Goal: Communication & Community: Answer question/provide support

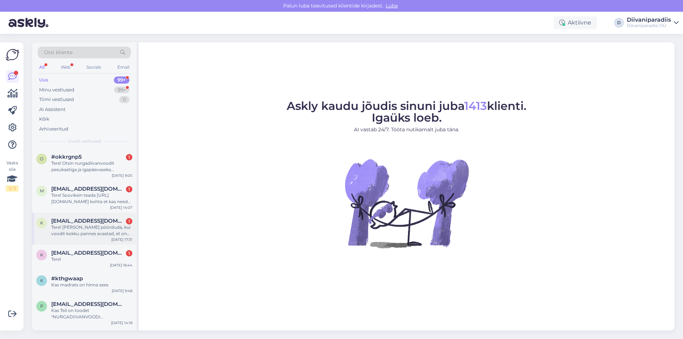
click at [93, 232] on div "Tere! [PERSON_NAME] pöörduda, kui voodit kokku pannes avastad, et on valed deta…" at bounding box center [91, 230] width 81 height 13
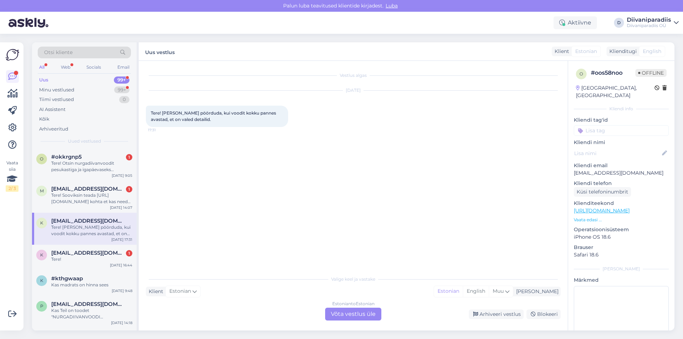
click at [610, 169] on p "[EMAIL_ADDRESS][DOMAIN_NAME]" at bounding box center [621, 172] width 95 height 7
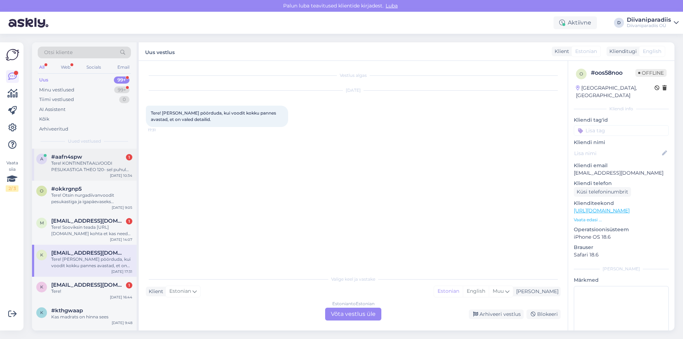
click at [83, 172] on div "Tere! KONTINENTAALVOODI PESUKASTIGA THEO 120- sel puhul saadavus: viimane [PERS…" at bounding box center [91, 166] width 81 height 13
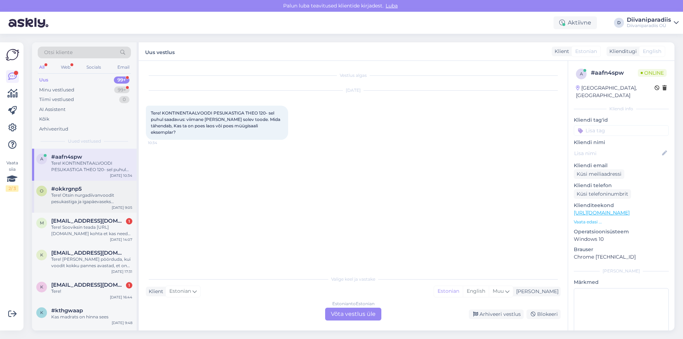
click at [91, 190] on div "#okkrgnp5" at bounding box center [91, 189] width 81 height 6
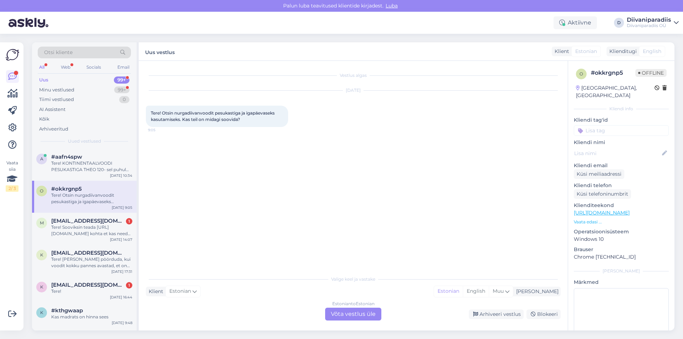
click at [367, 313] on div "Estonian to Estonian Võta vestlus üle" at bounding box center [353, 314] width 56 height 13
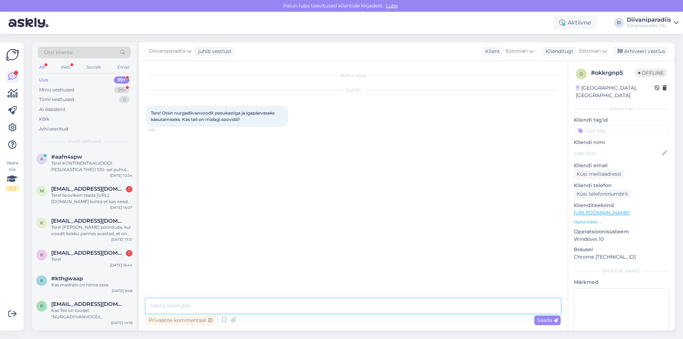
click at [244, 301] on textarea at bounding box center [353, 306] width 415 height 15
paste textarea "Loremi dolorsit amet! Consectetur adipiscingelitsedd ei temp inci utla etdo mag…"
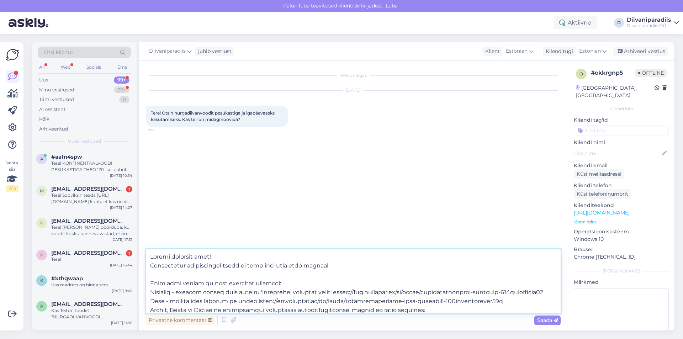
scroll to position [133, 0]
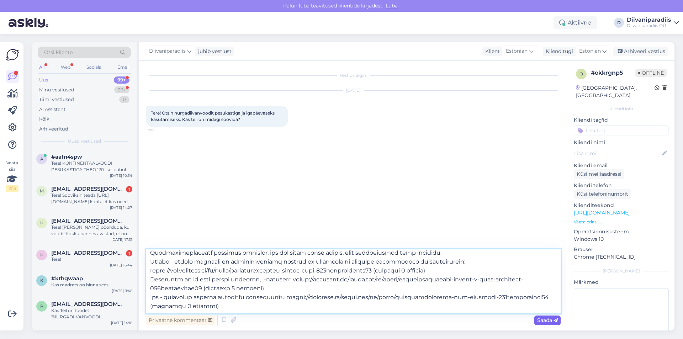
type textarea "Loremi dolorsit amet! Consectetur adipiscingelitsedd ei temp inci utla etdo mag…"
click at [537, 319] on div "Saada" at bounding box center [548, 321] width 26 height 10
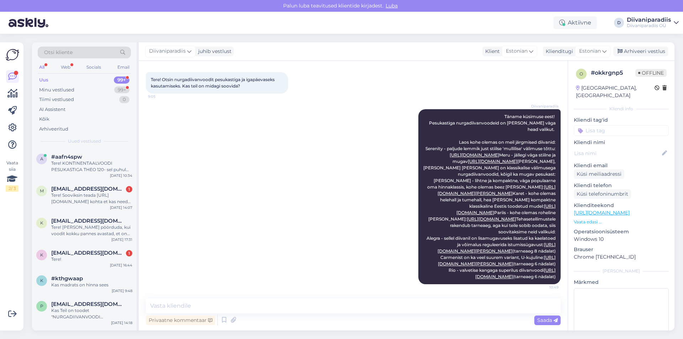
scroll to position [46, 0]
click at [92, 174] on div "a #aafn4spw Tere! KONTINENTAALVOODI PESUKASTIGA THEO 120- sel puhul saadavus: v…" at bounding box center [84, 165] width 105 height 32
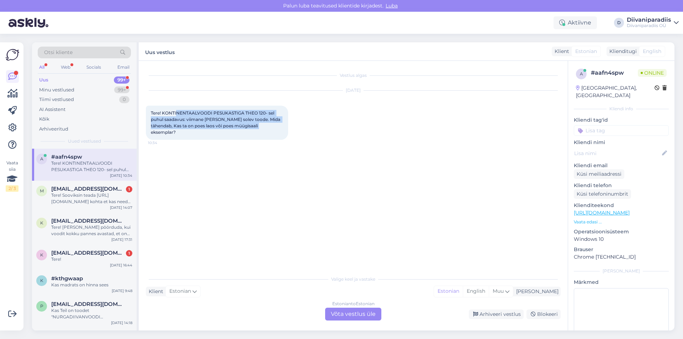
drag, startPoint x: 177, startPoint y: 112, endPoint x: 275, endPoint y: 127, distance: 99.0
click at [275, 127] on div "Tere! KONTINENTAALVOODI PESUKASTIGA THEO 120- sel puhul saadavus: viimane [PERS…" at bounding box center [217, 123] width 142 height 34
click at [261, 127] on span "Tere! KONTINENTAALVOODI PESUKASTIGA THEO 120- sel puhul saadavus: viimane [PERS…" at bounding box center [216, 122] width 131 height 25
click at [343, 315] on div "Estonian to Estonian Võta vestlus üle" at bounding box center [353, 314] width 56 height 13
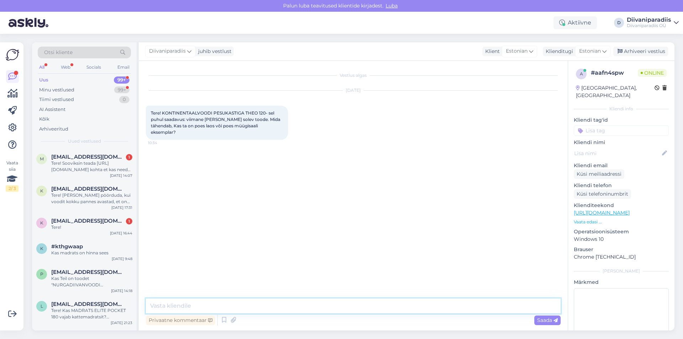
click at [292, 310] on textarea at bounding box center [353, 306] width 415 height 15
click at [346, 306] on textarea "Tere! Viimaste toodete näol on tihti tegemist saalinäidistega." at bounding box center [353, 306] width 415 height 15
click at [336, 305] on textarea "Tere! Viimaste toodete näol on tihti tegemist saalinäidistega. Saan uurida otse…" at bounding box center [353, 306] width 415 height 15
click at [504, 307] on textarea "Tere! Viimaste toodete näol on tihti tegemist saalinäidistega. Saame uurida ots…" at bounding box center [353, 306] width 415 height 15
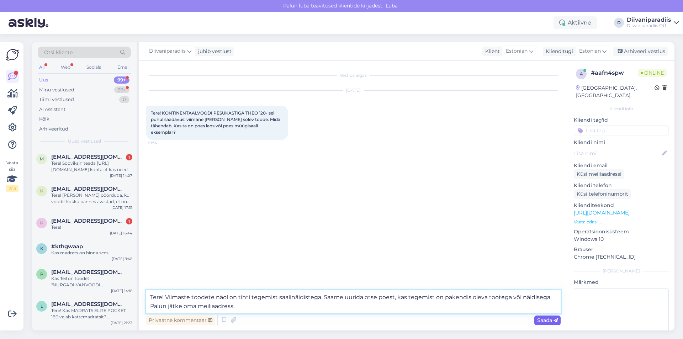
type textarea "Tere! Viimaste toodete näol on tihti tegemist saalinäidistega. Saame uurida ots…"
click at [539, 319] on span "Saada" at bounding box center [548, 320] width 21 height 6
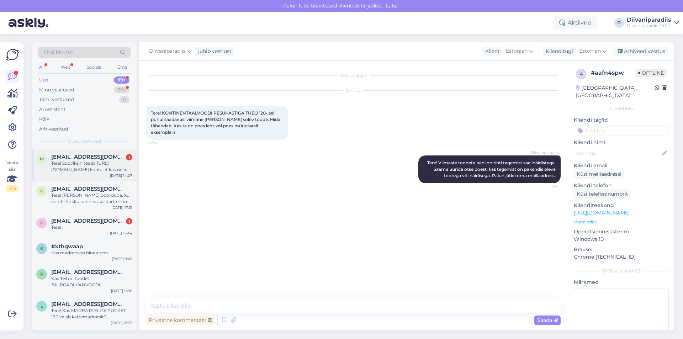
click at [104, 167] on div "Tere! Sooviksin teada [URL][DOMAIN_NAME] kohta et kas need uksega kapid on taga…" at bounding box center [91, 166] width 81 height 13
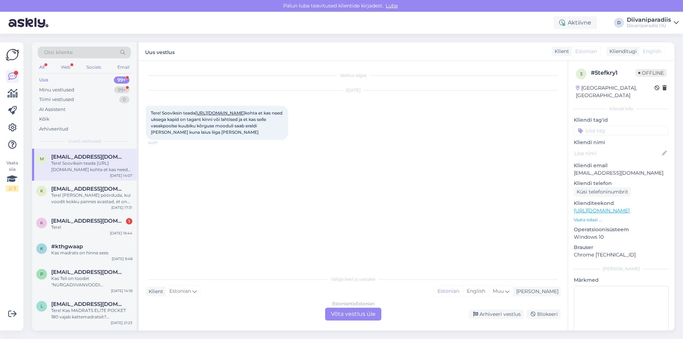
click at [245, 112] on link "[URL][DOMAIN_NAME]" at bounding box center [219, 112] width 49 height 5
click at [601, 169] on p "[EMAIL_ADDRESS][DOMAIN_NAME]" at bounding box center [621, 172] width 95 height 7
copy p "[EMAIL_ADDRESS][DOMAIN_NAME]"
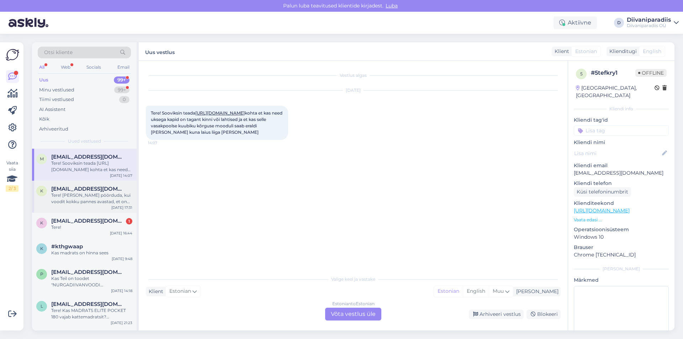
click at [69, 201] on div "Tere! [PERSON_NAME] pöörduda, kui voodit kokku pannes avastad, et on valed deta…" at bounding box center [91, 198] width 81 height 13
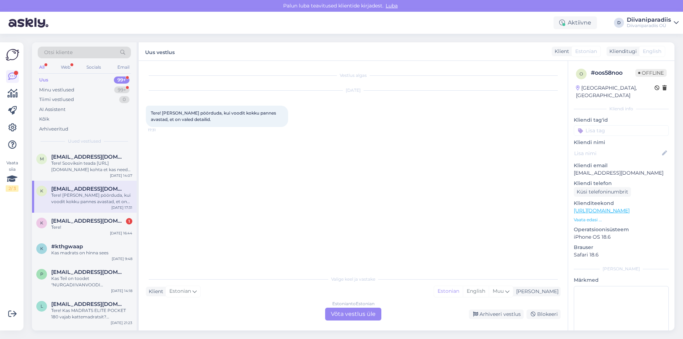
click at [621, 169] on p "[EMAIL_ADDRESS][DOMAIN_NAME]" at bounding box center [621, 172] width 95 height 7
copy p "[EMAIL_ADDRESS][DOMAIN_NAME]"
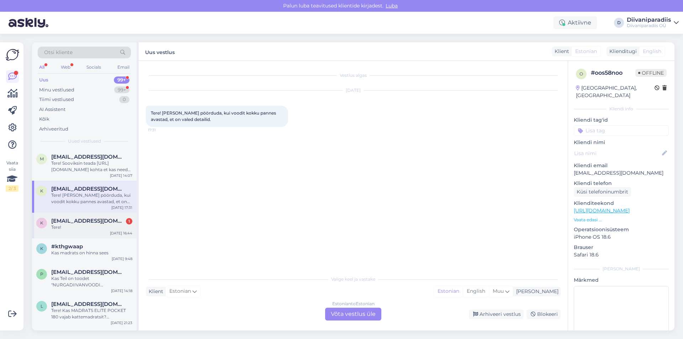
click at [80, 225] on div "Tere!" at bounding box center [91, 227] width 81 height 6
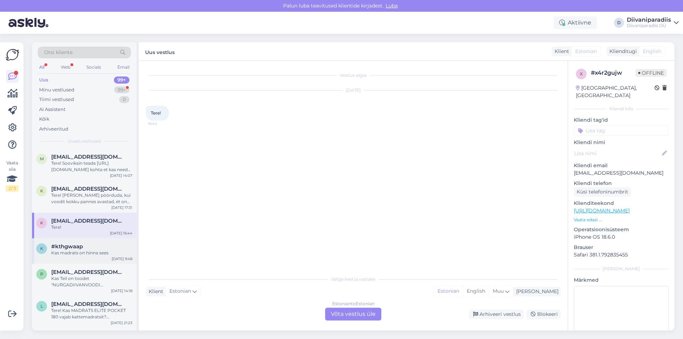
click at [85, 255] on div "Kas madrats on hinna sees" at bounding box center [91, 253] width 81 height 6
click at [79, 221] on span "[EMAIL_ADDRESS][DOMAIN_NAME]" at bounding box center [88, 221] width 74 height 6
click at [84, 195] on div "Tere! [PERSON_NAME] pöörduda, kui voodit kokku pannes avastad, et on valed deta…" at bounding box center [91, 198] width 81 height 13
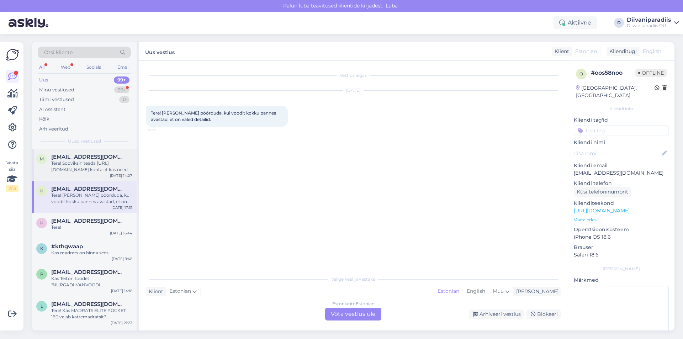
click at [84, 168] on div "Tere! Sooviksin teada [URL][DOMAIN_NAME] kohta et kas need uksega kapid on taga…" at bounding box center [91, 166] width 81 height 13
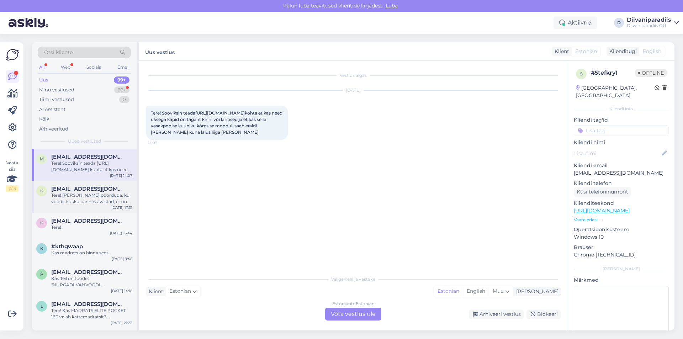
click at [80, 194] on div "Tere! [PERSON_NAME] pöörduda, kui voodit kokku pannes avastad, et on valed deta…" at bounding box center [91, 198] width 81 height 13
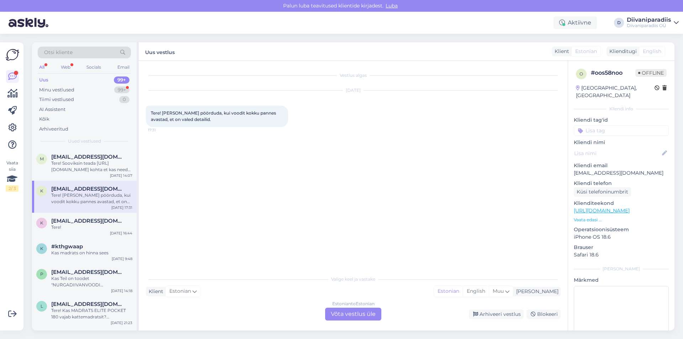
click at [98, 83] on div "Uus 99+" at bounding box center [84, 80] width 93 height 10
click at [91, 89] on div "Minu vestlused 99+" at bounding box center [84, 90] width 93 height 10
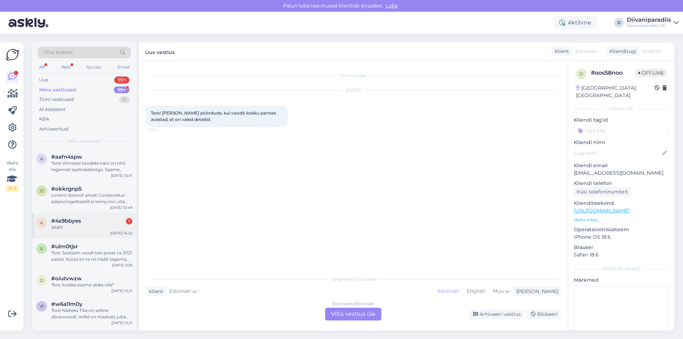
click at [96, 229] on div "aitäh!" at bounding box center [91, 227] width 81 height 6
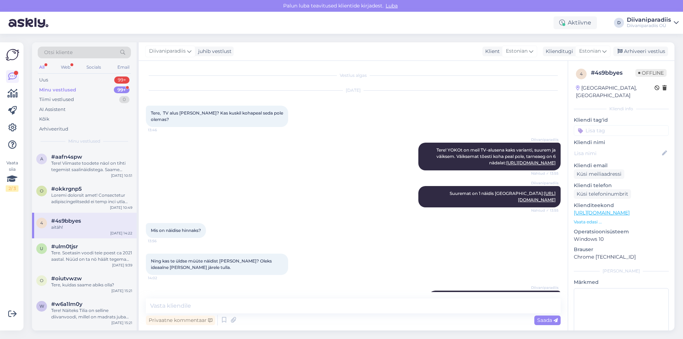
scroll to position [285, 0]
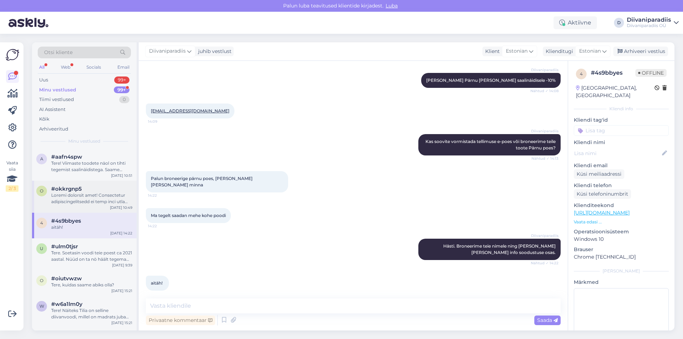
click at [90, 200] on div at bounding box center [91, 198] width 81 height 13
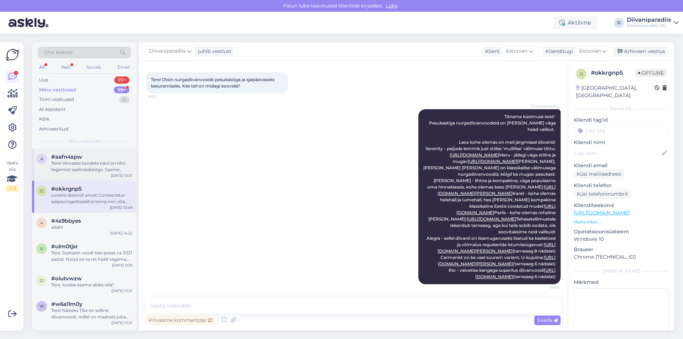
click at [91, 163] on div "Tere! Viimaste toodete näol on tihti tegemist saalinäidistega. Saame uurida ots…" at bounding box center [91, 166] width 81 height 13
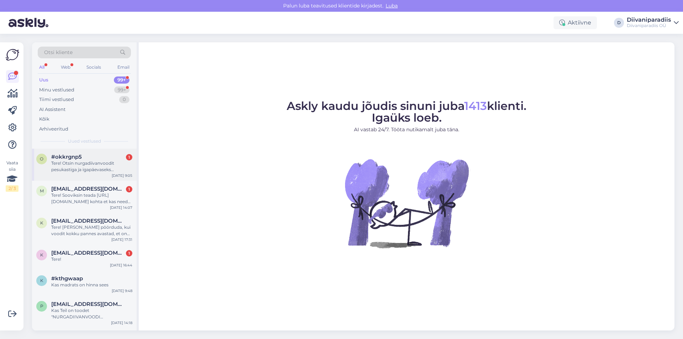
click at [64, 165] on div "Tere! Otsin nurgadiivanvoodit pesukastiga ja igapäevaseks kasutamiseks. Kas tei…" at bounding box center [91, 166] width 81 height 13
